Goal: Information Seeking & Learning: Learn about a topic

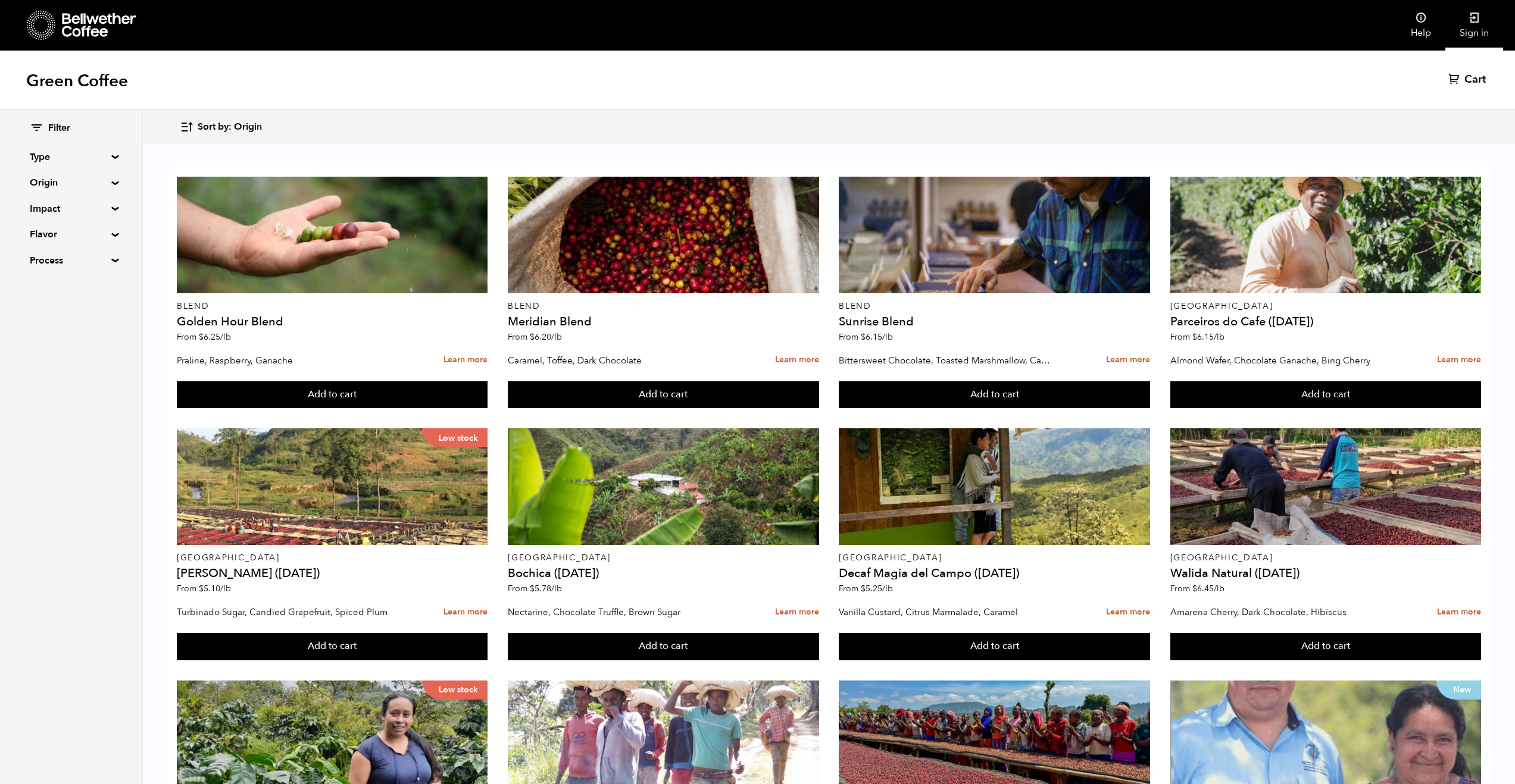
click at [1459, 30] on link "Sign in" at bounding box center [1475, 25] width 58 height 50
click at [1463, 26] on link "Sign in" at bounding box center [1475, 25] width 58 height 50
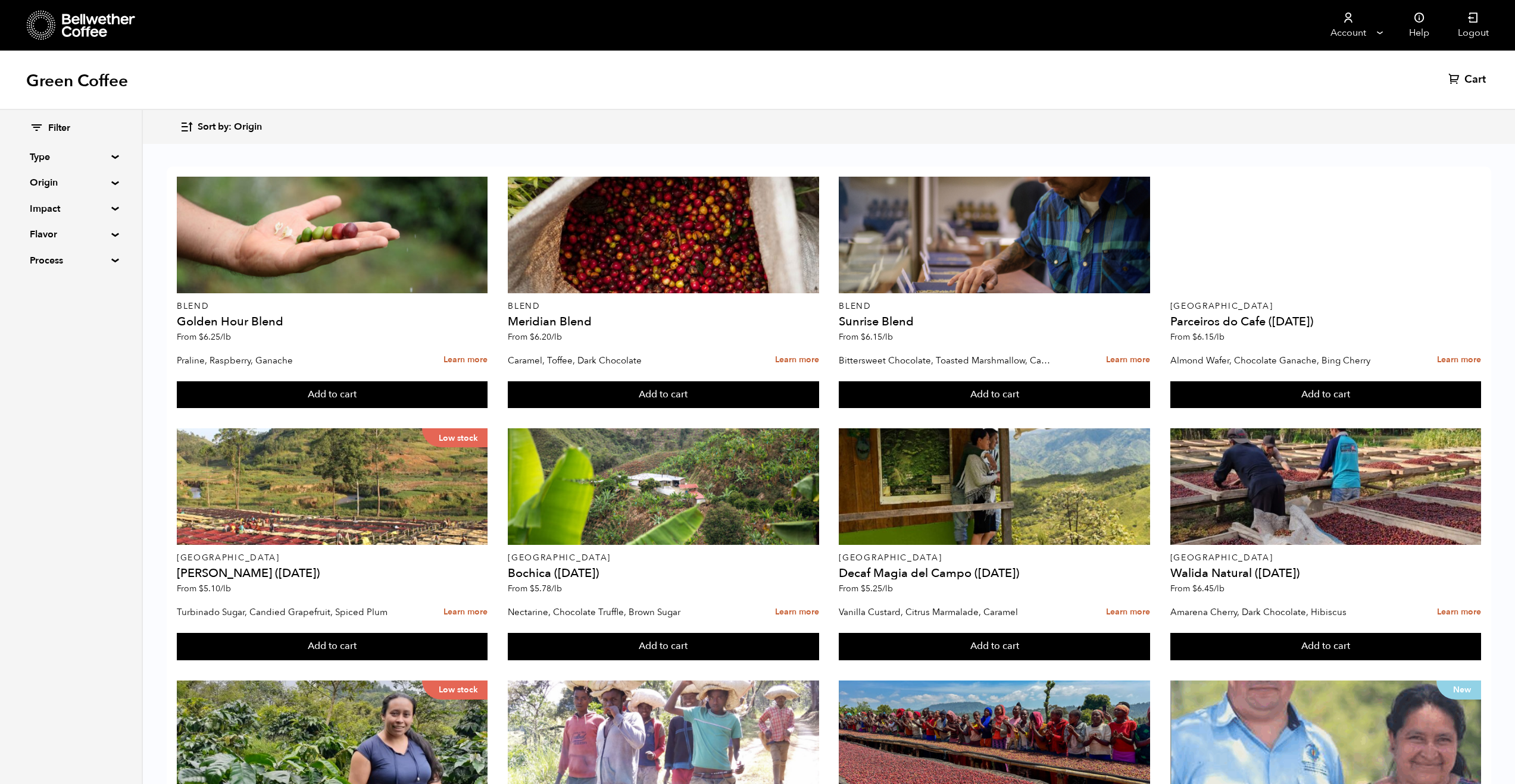
scroll to position [15, 0]
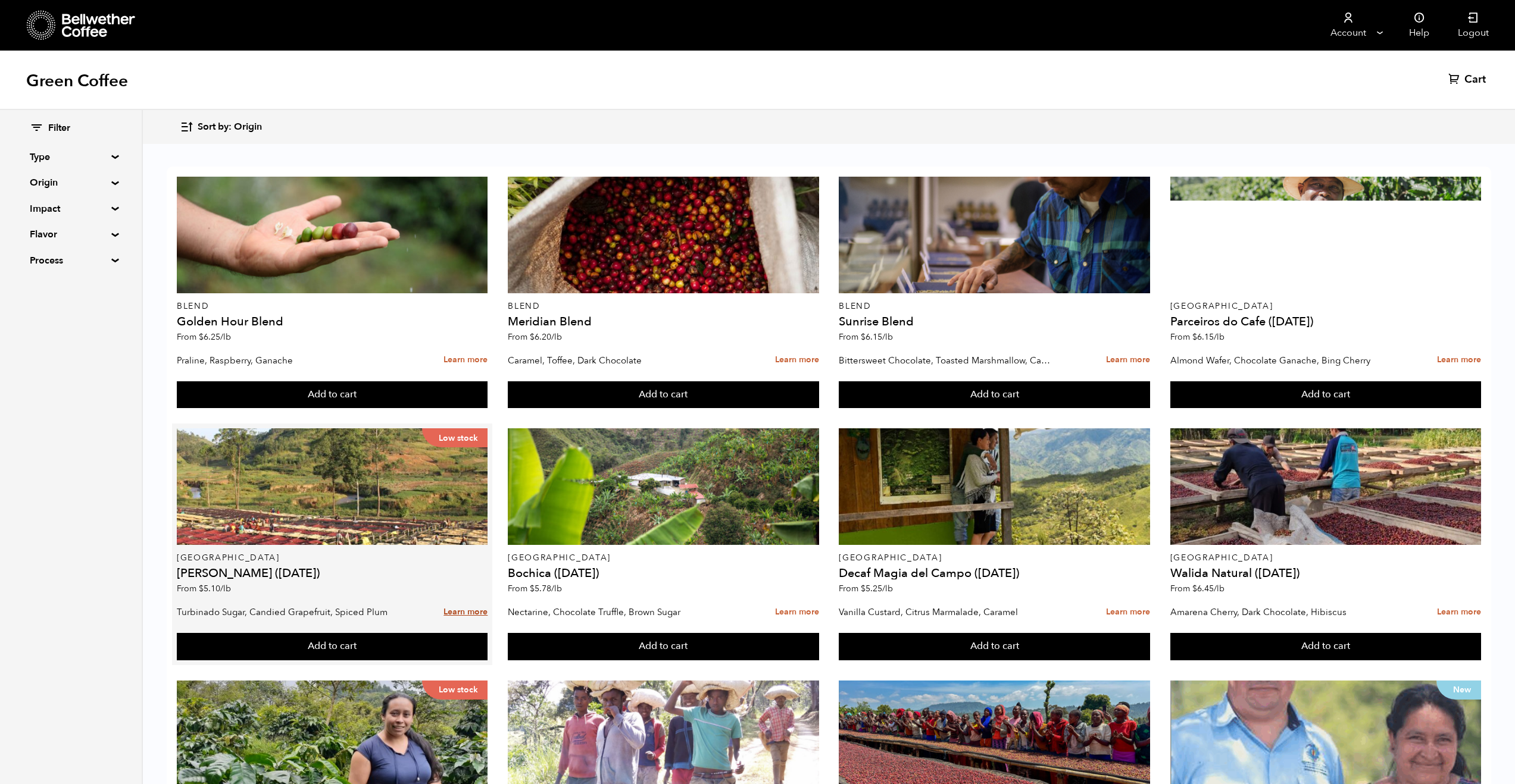
click at [459, 600] on link "Learn more" at bounding box center [466, 613] width 44 height 26
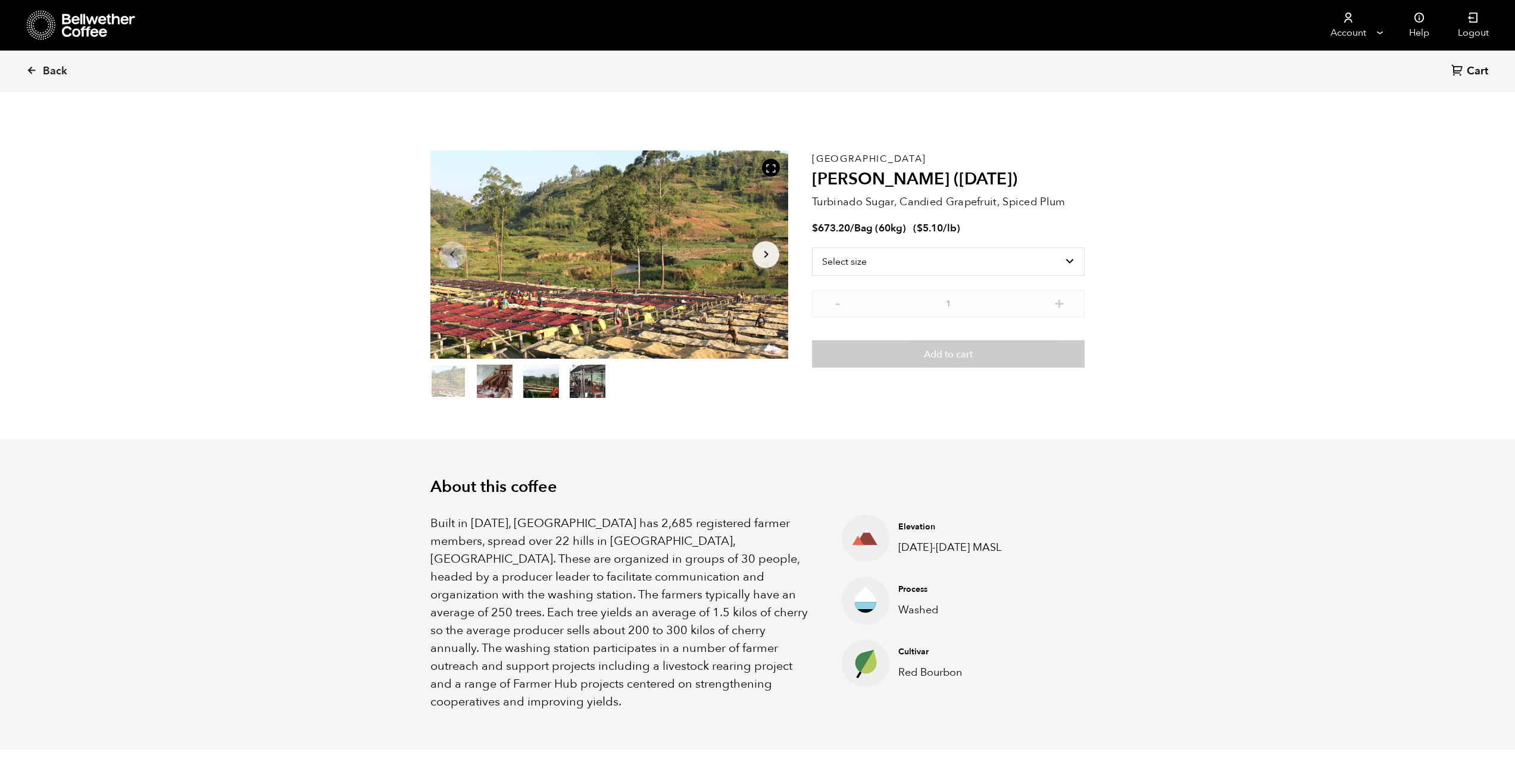
scroll to position [518, 634]
click at [483, 385] on button "item 1" at bounding box center [495, 383] width 36 height 33
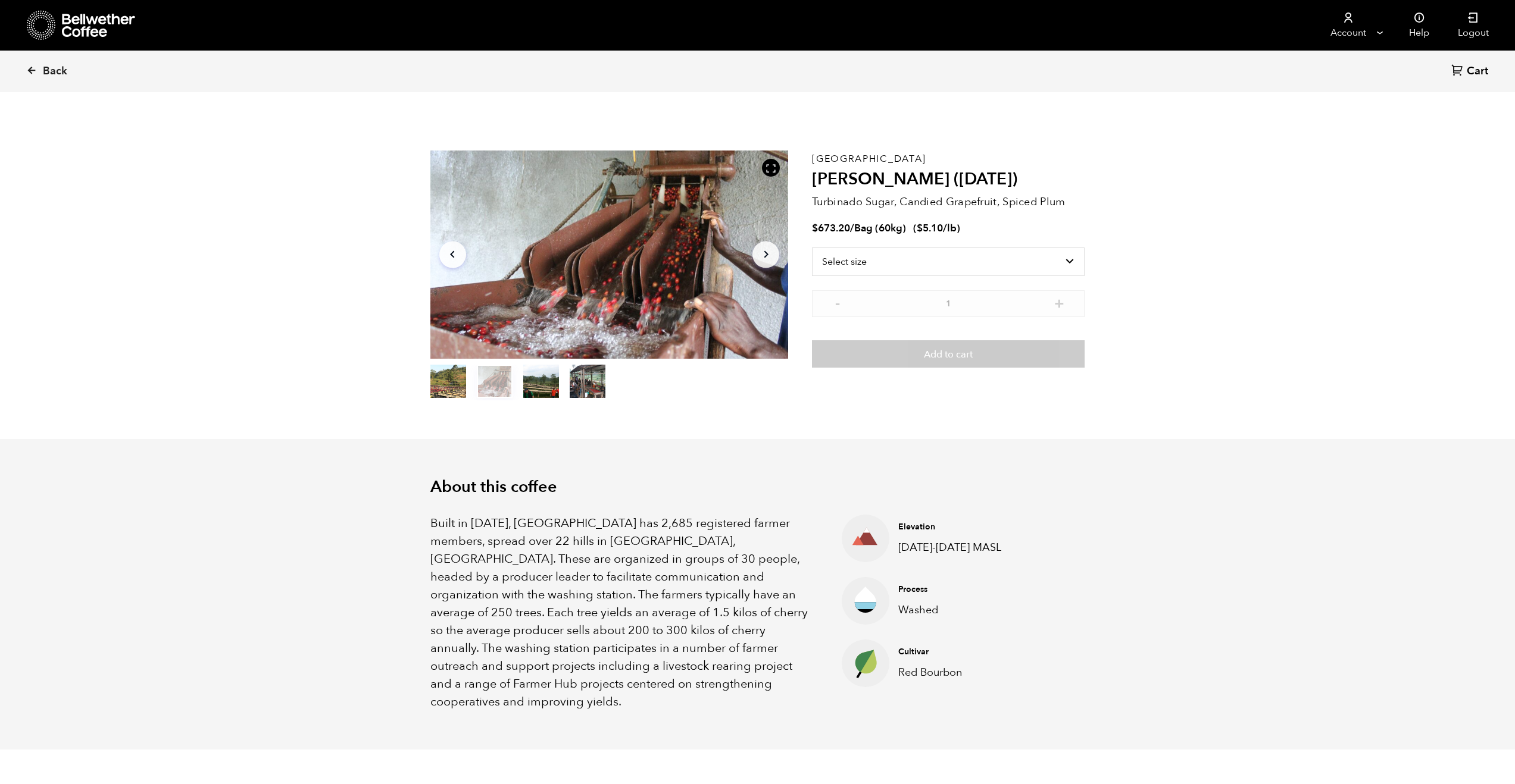
click at [530, 386] on button "item 2" at bounding box center [541, 383] width 36 height 33
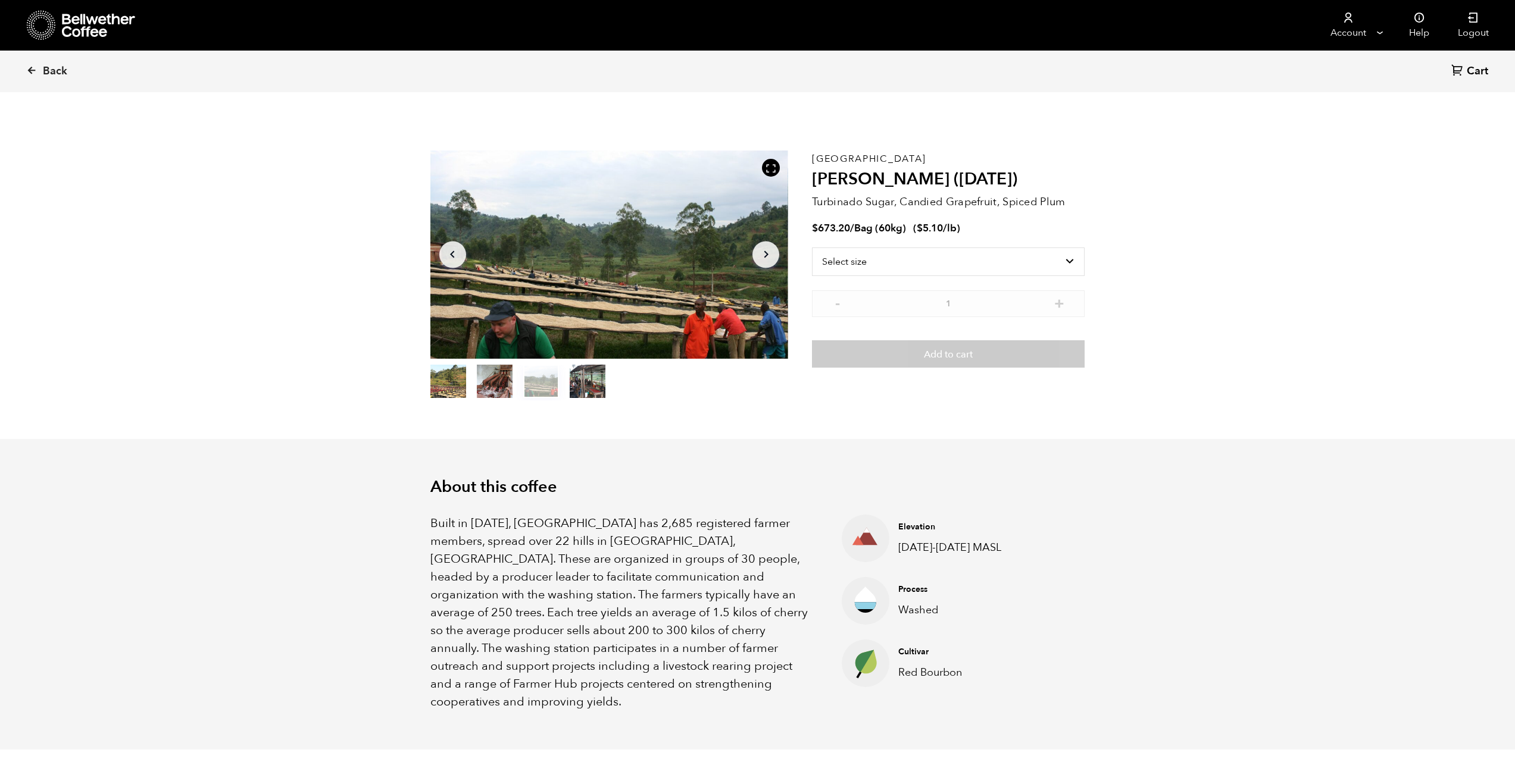
click at [597, 386] on button "item 3" at bounding box center [588, 383] width 36 height 33
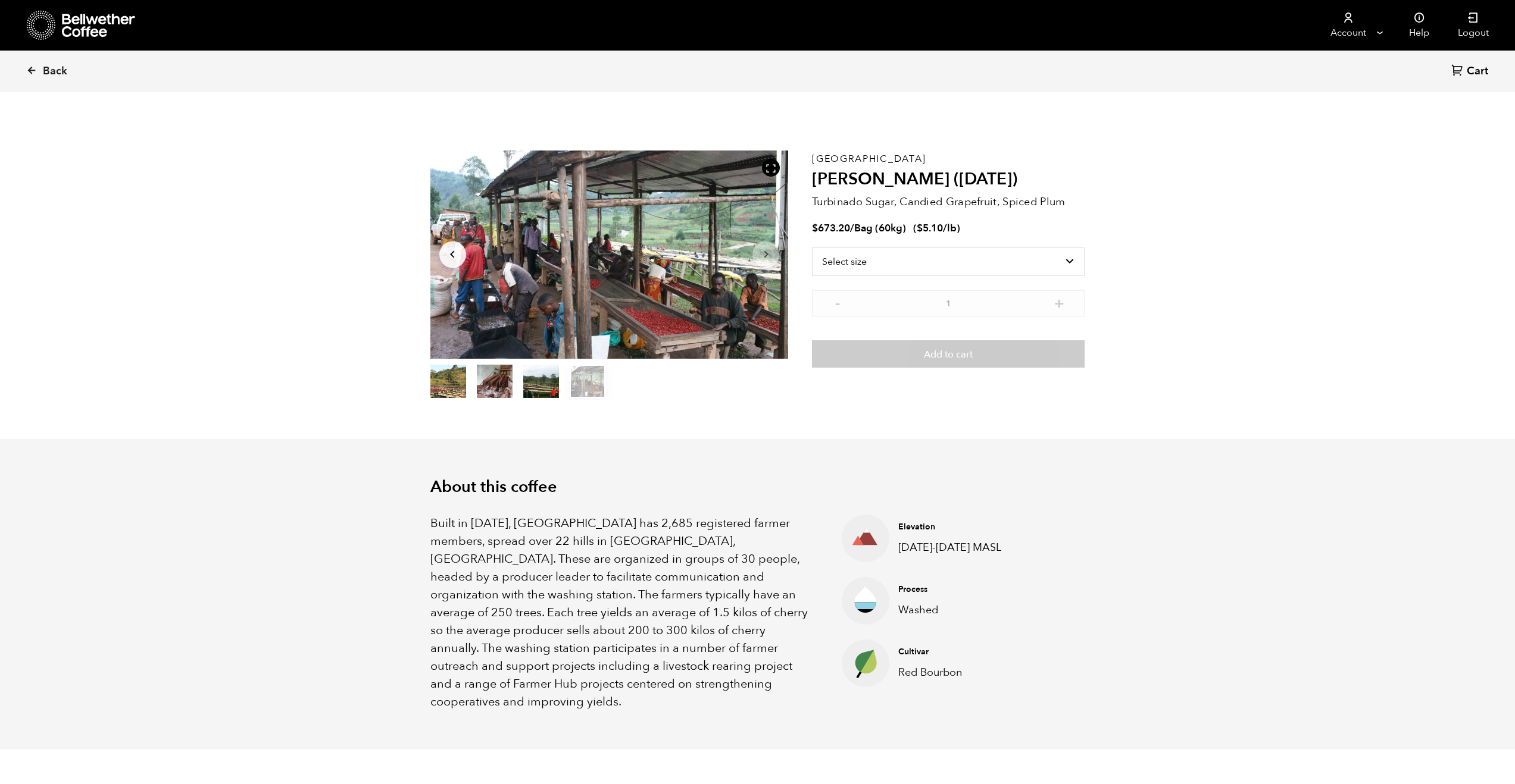
click at [455, 388] on button "item 0" at bounding box center [448, 383] width 36 height 33
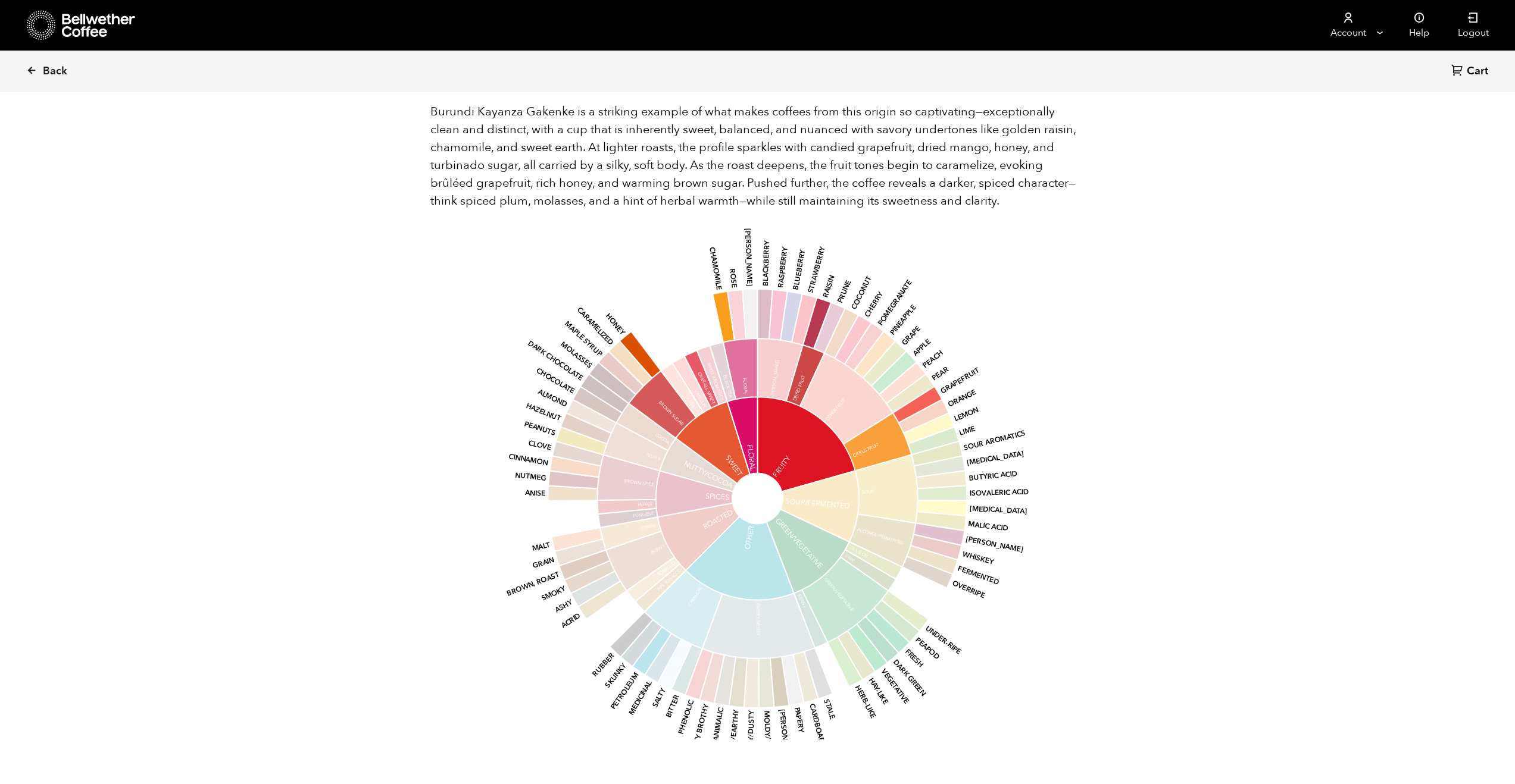
scroll to position [843, 0]
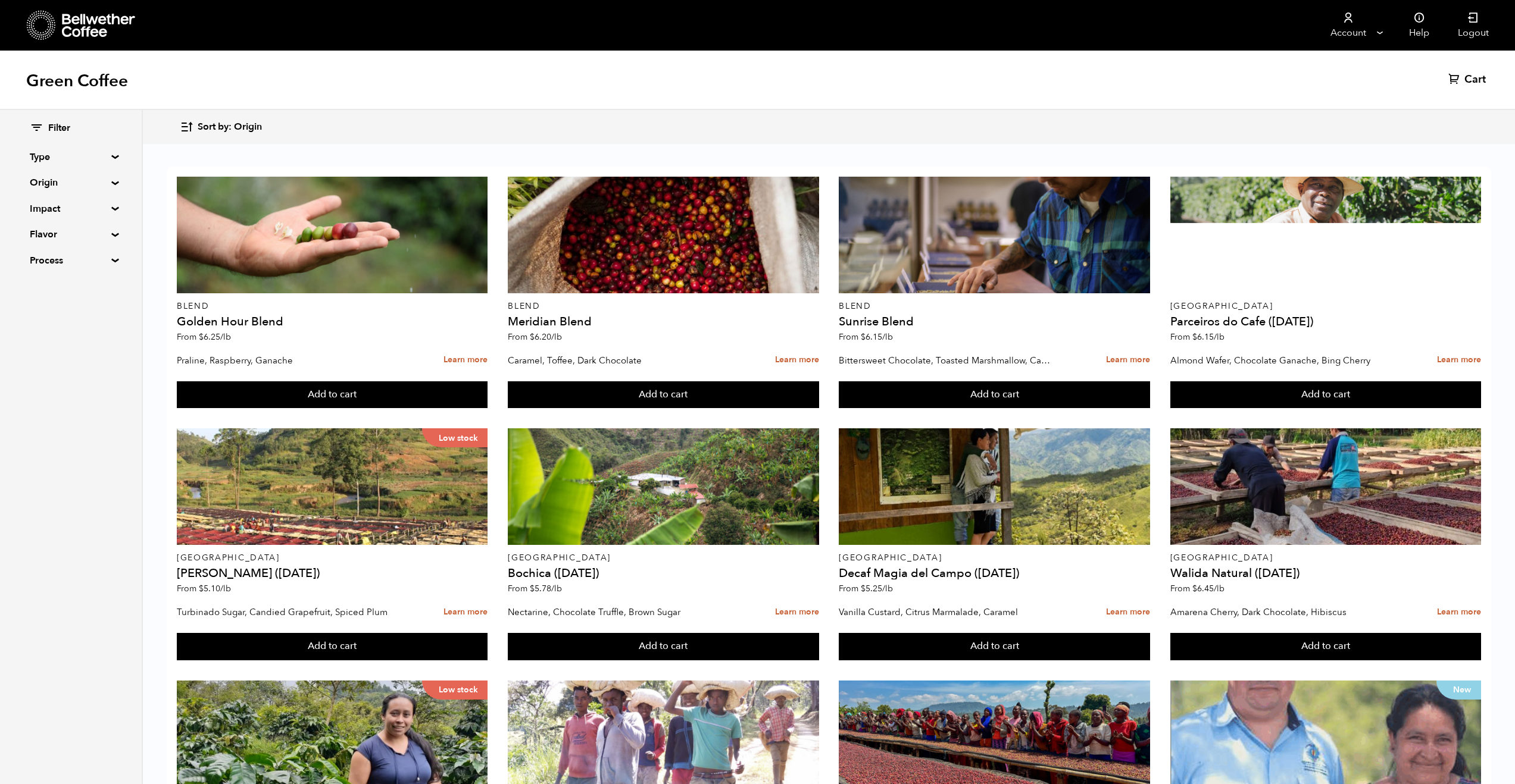
click at [86, 260] on summary "Process" at bounding box center [71, 261] width 82 height 15
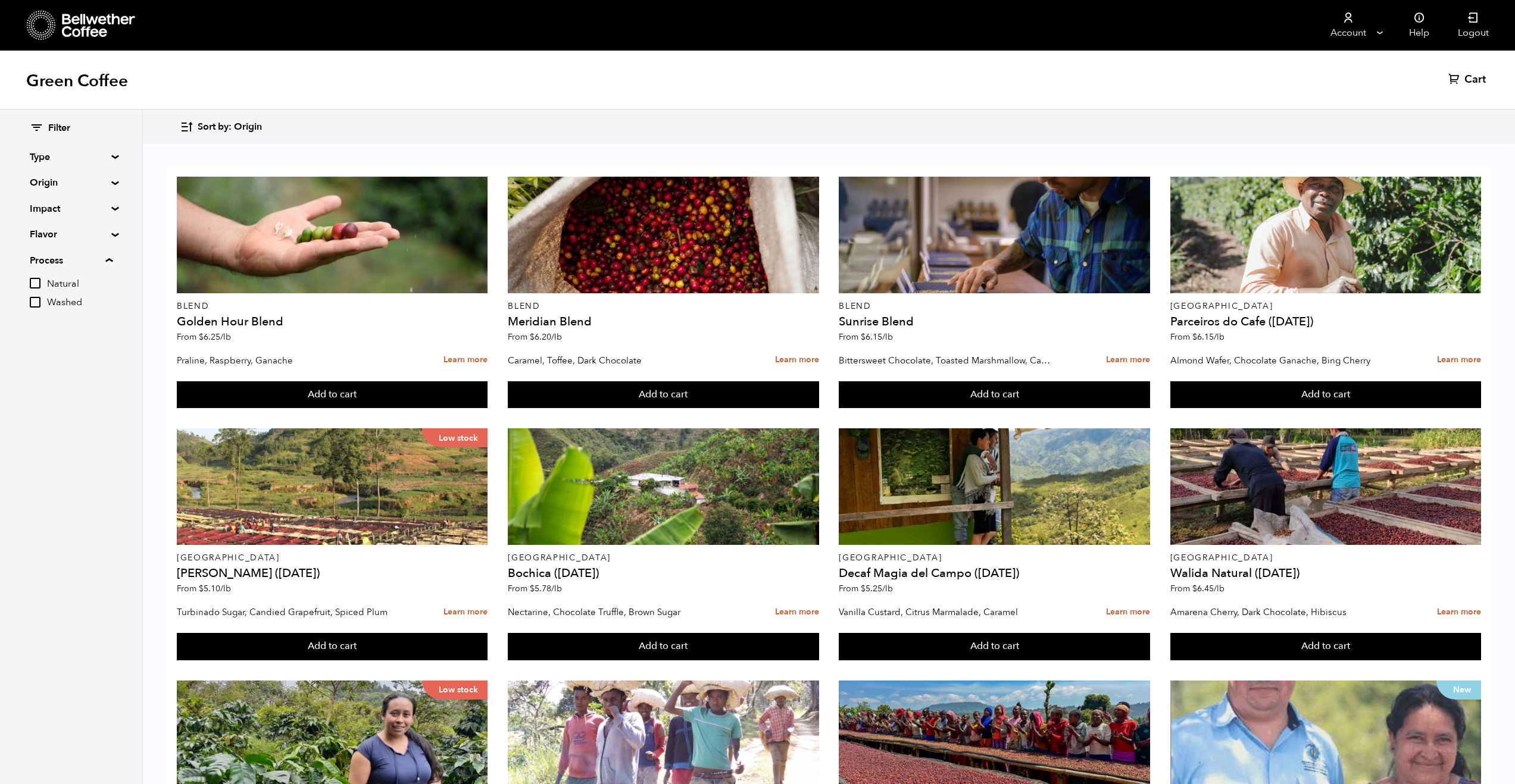
click at [33, 286] on input "Natural" at bounding box center [35, 283] width 11 height 11
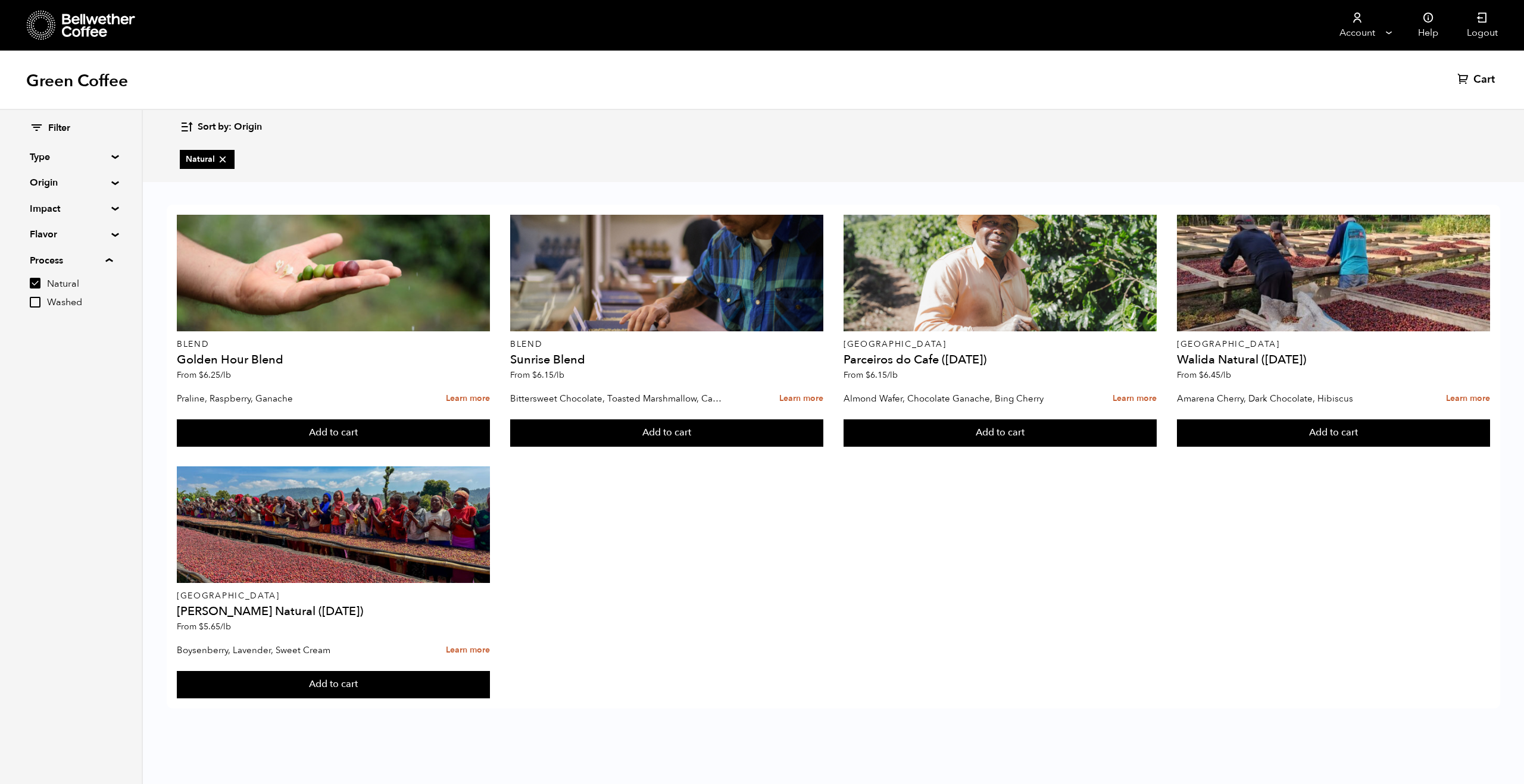
click at [37, 286] on input "Natural" at bounding box center [35, 283] width 11 height 11
checkbox input "false"
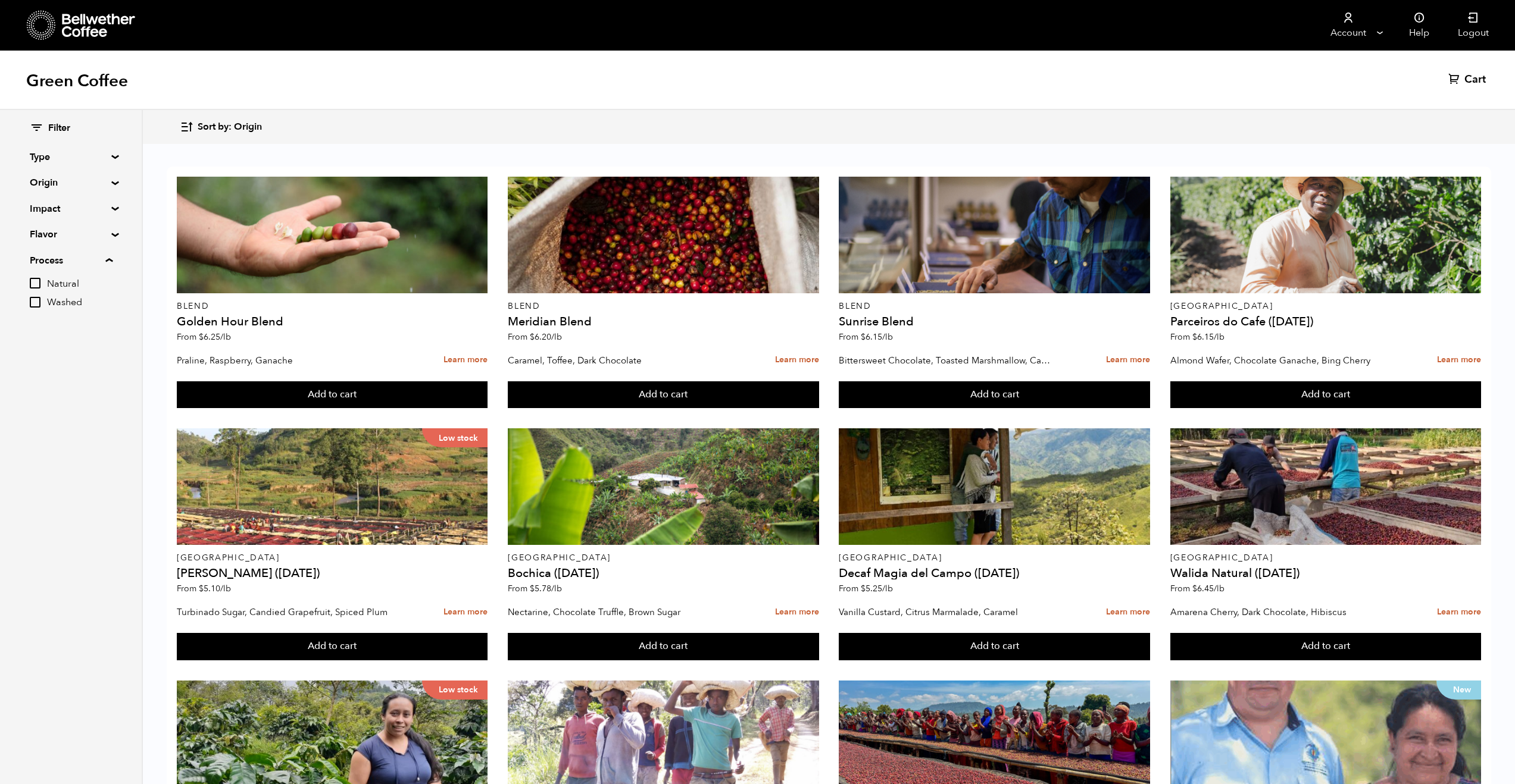
click at [36, 300] on input "Washed" at bounding box center [35, 302] width 11 height 11
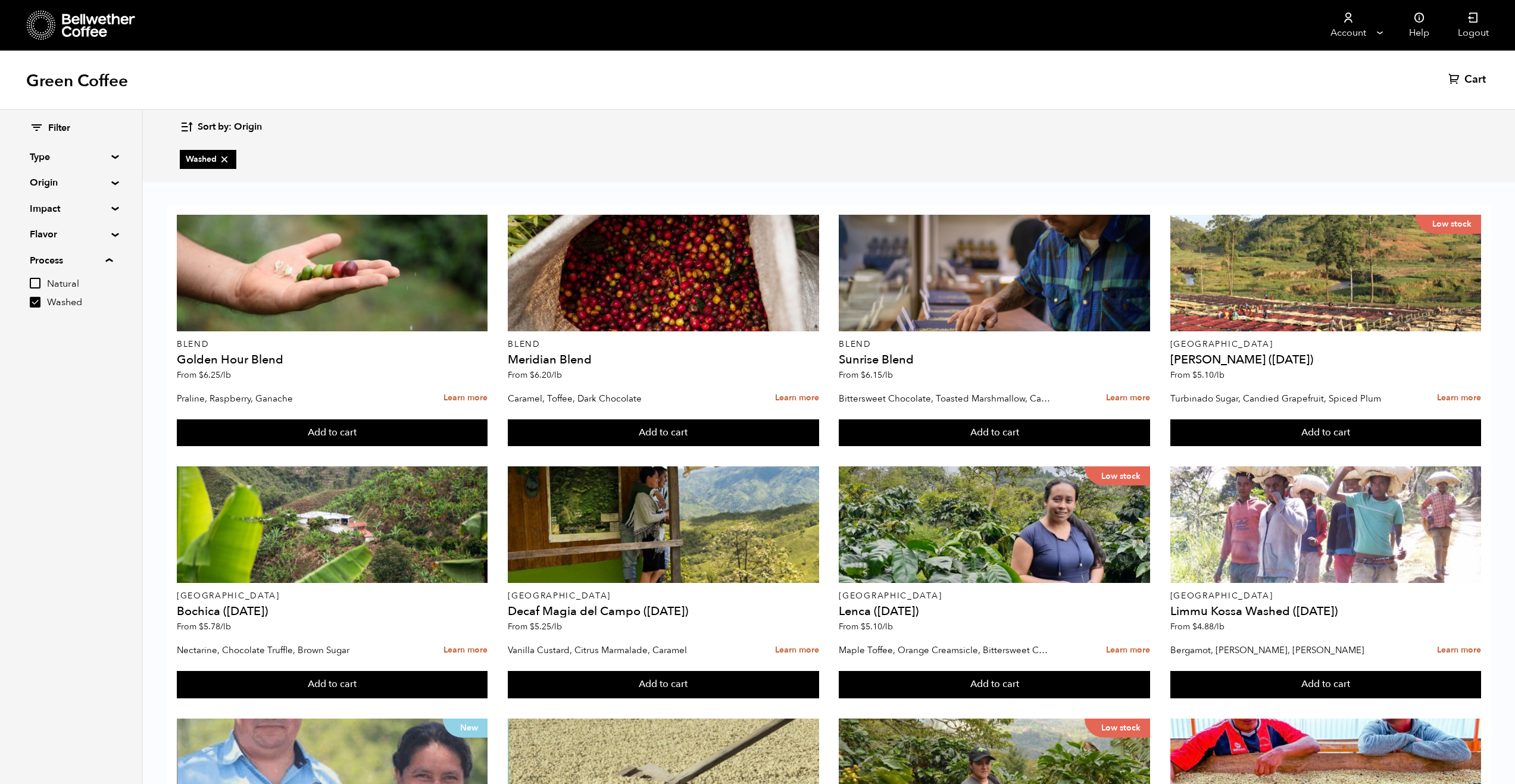
click at [36, 310] on fieldset "Process Natural Washed" at bounding box center [71, 284] width 83 height 61
click at [39, 304] on input "Washed" at bounding box center [35, 302] width 11 height 11
checkbox input "false"
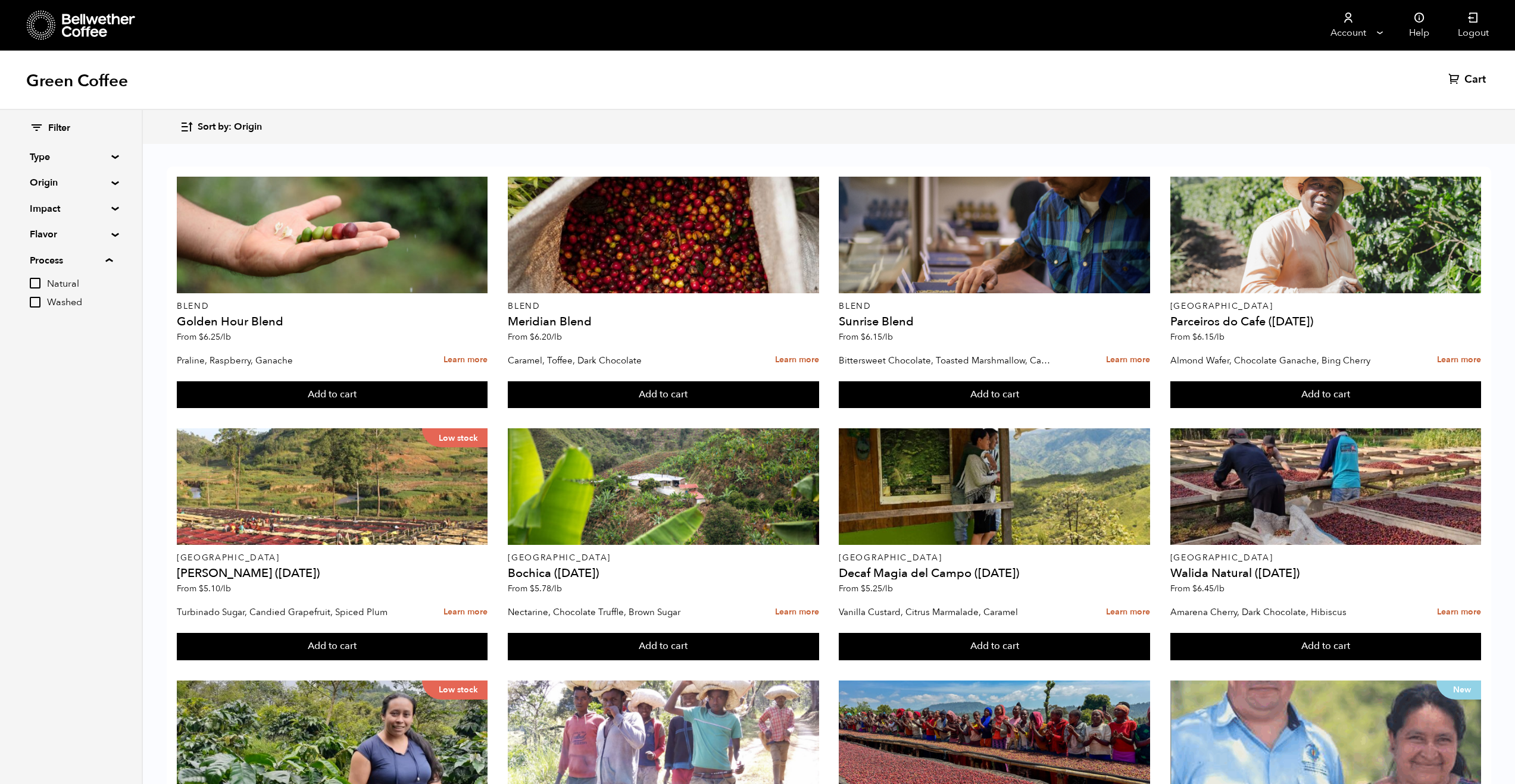
click at [104, 234] on summary "Flavor" at bounding box center [71, 234] width 82 height 15
click at [34, 353] on input "Sweet" at bounding box center [35, 351] width 11 height 11
checkbox input "true"
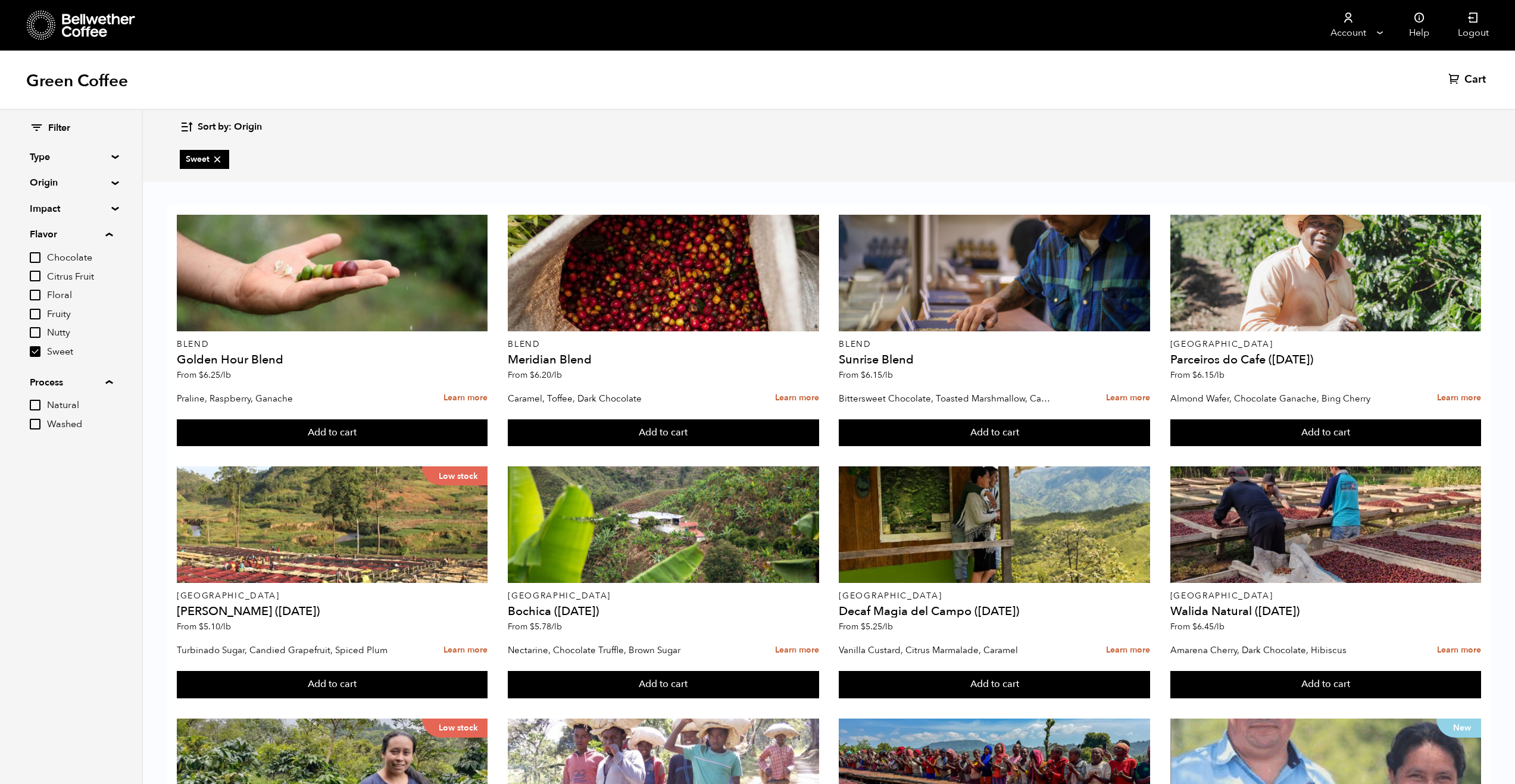
click at [38, 296] on input "Floral" at bounding box center [35, 295] width 11 height 11
checkbox input "true"
click at [103, 154] on summary "Type" at bounding box center [71, 156] width 82 height 15
click at [103, 289] on summary "Origin" at bounding box center [71, 286] width 82 height 15
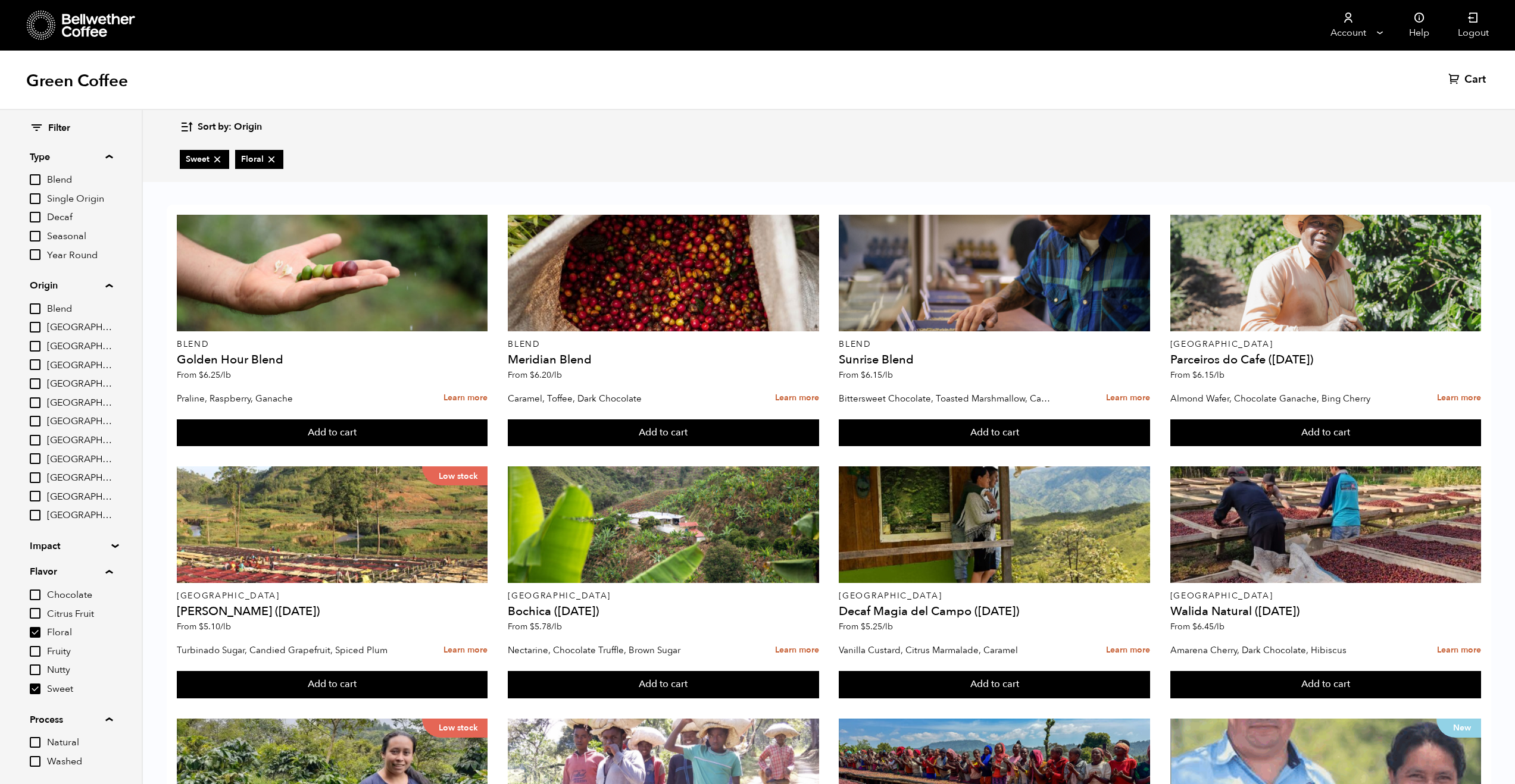
click at [98, 547] on summary "Impact" at bounding box center [71, 546] width 82 height 15
